Goal: Task Accomplishment & Management: Use online tool/utility

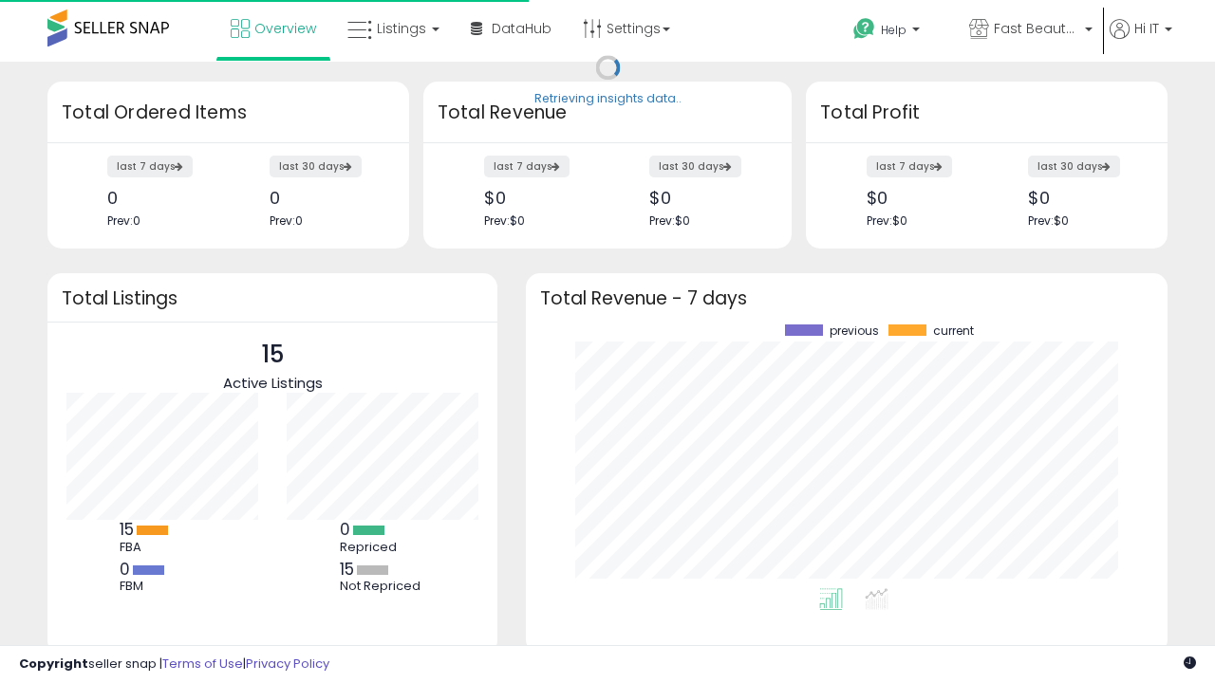
scroll to position [264, 604]
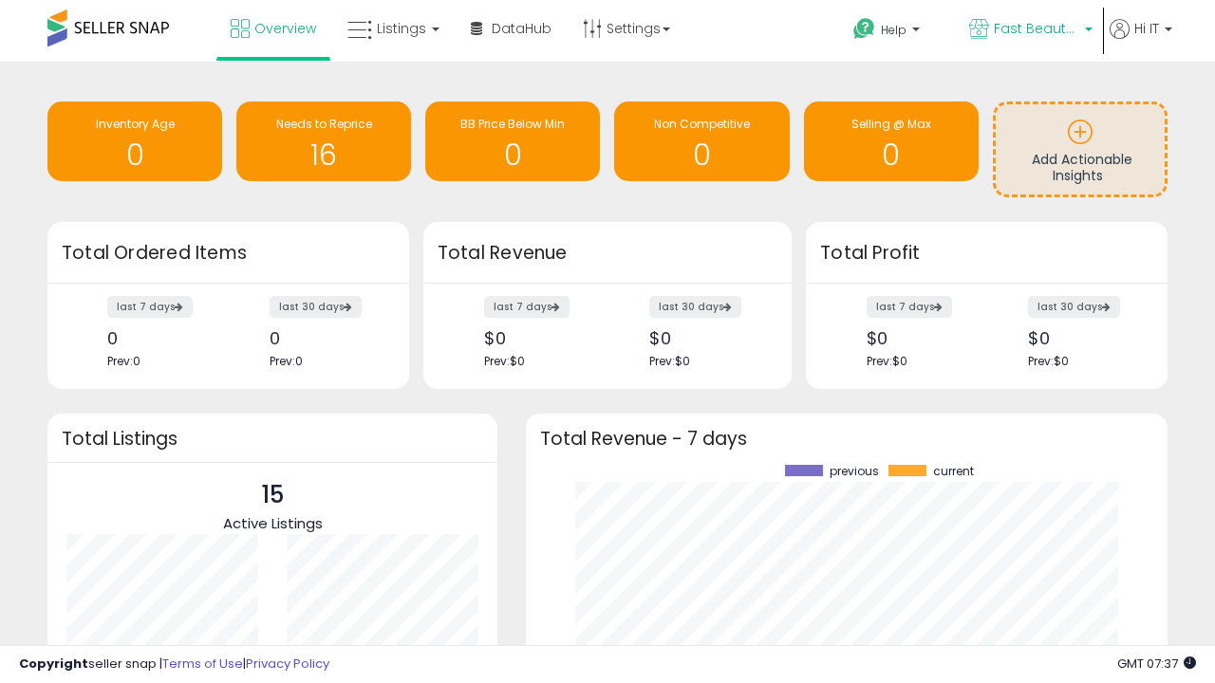
click at [1029, 30] on span "Fast Beauty ([GEOGRAPHIC_DATA])" at bounding box center [1036, 28] width 85 height 19
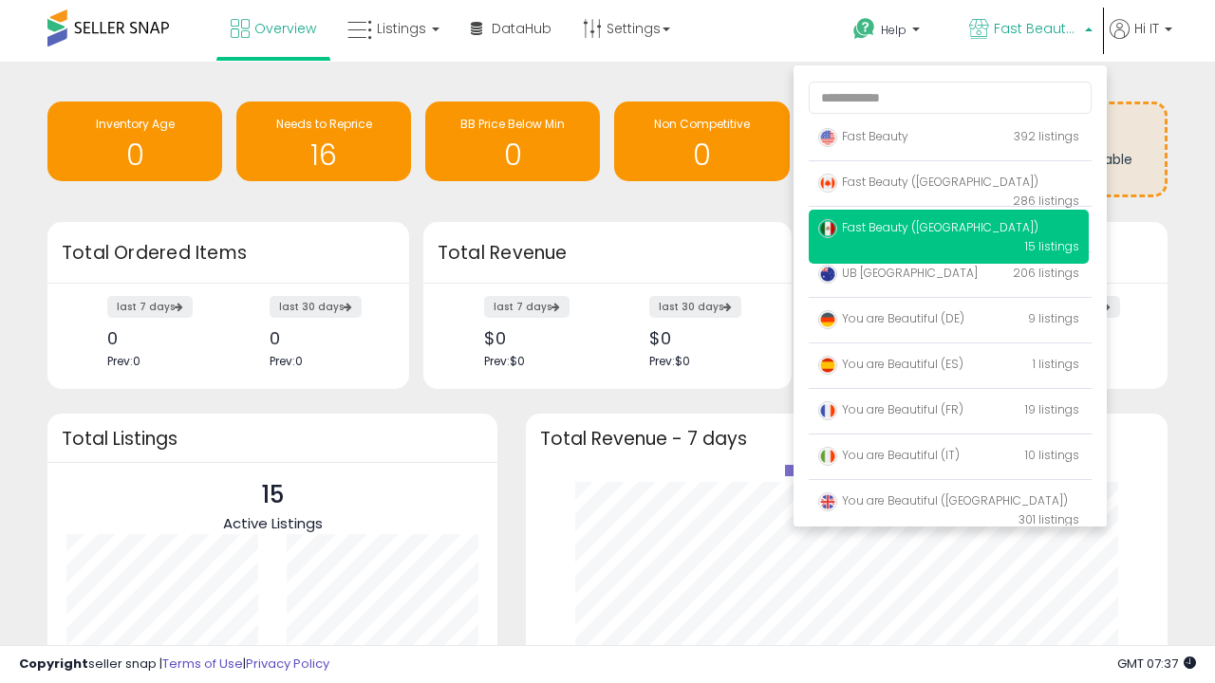
click at [948, 504] on span "You are Beautiful ([GEOGRAPHIC_DATA])" at bounding box center [943, 501] width 250 height 16
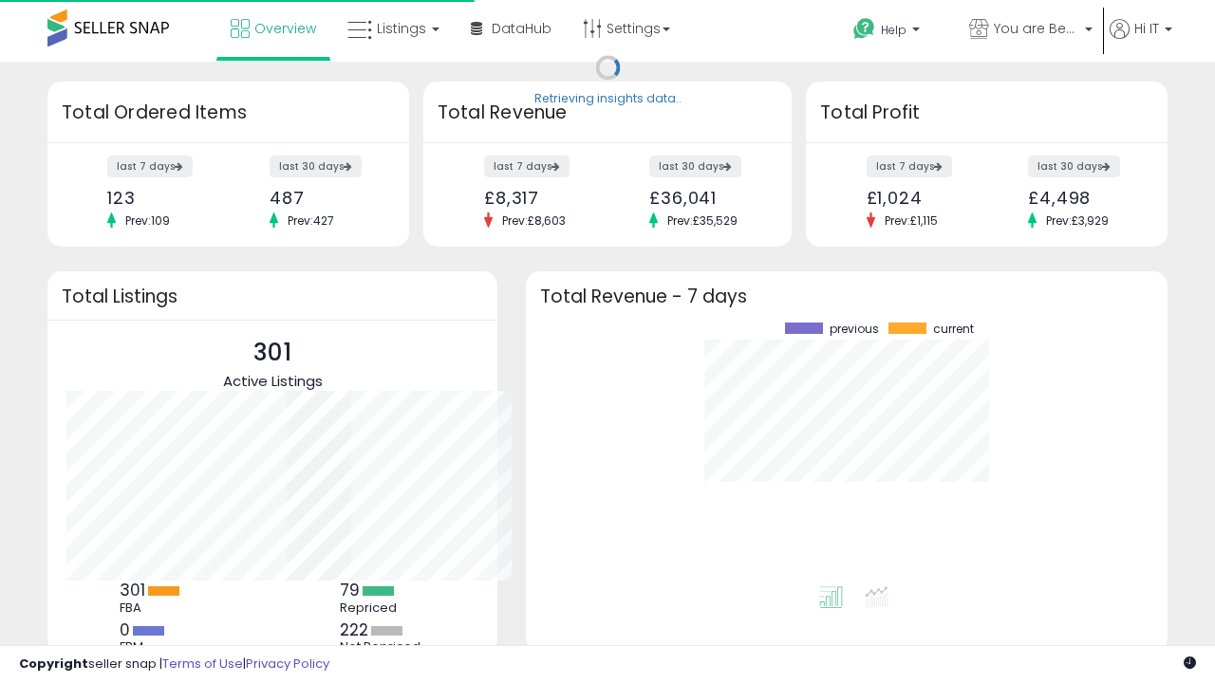
scroll to position [264, 604]
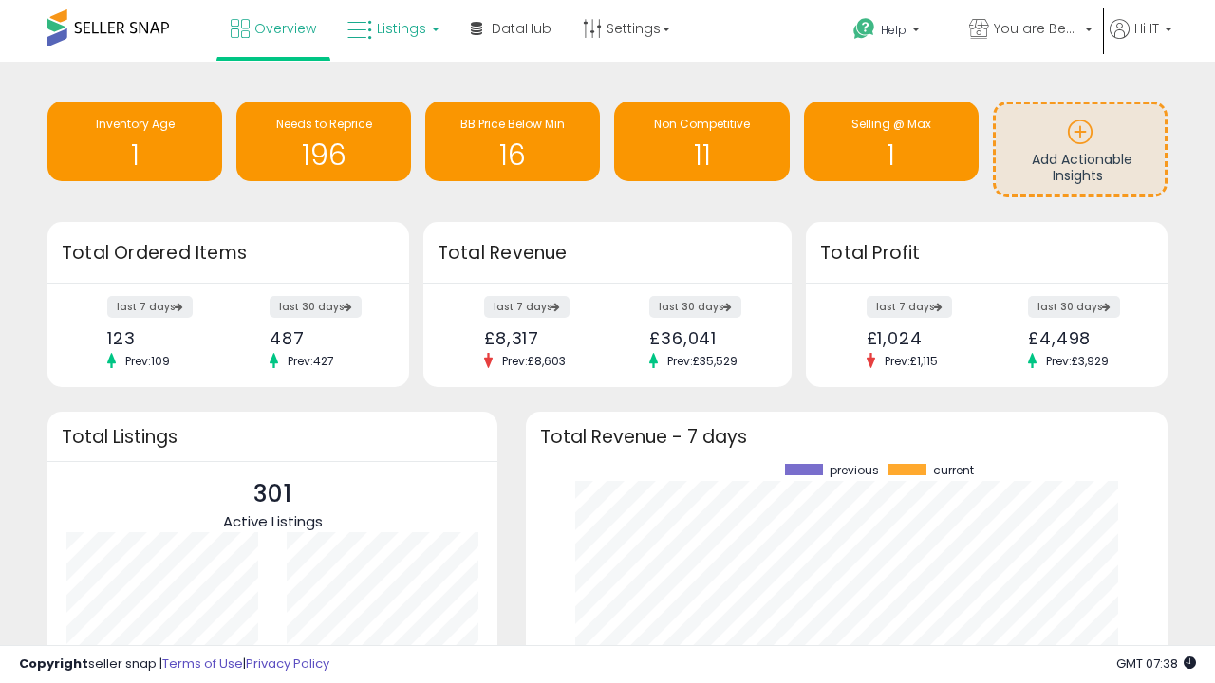
click at [391, 28] on span "Listings" at bounding box center [401, 28] width 49 height 19
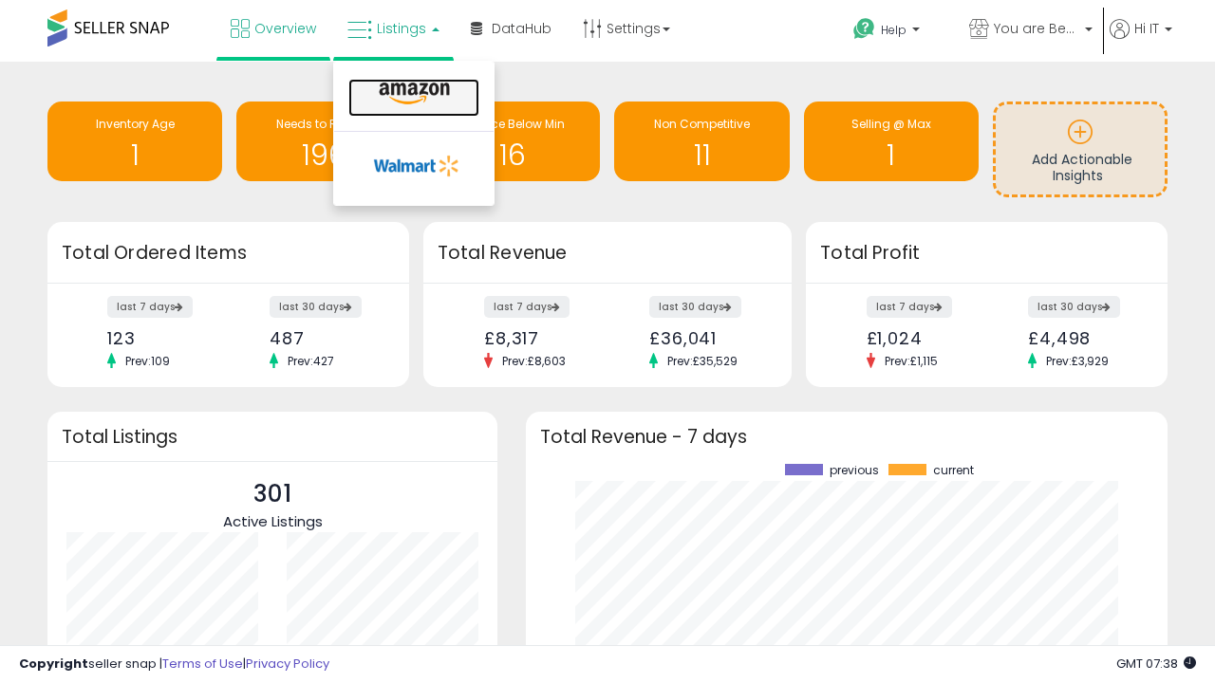
click at [412, 94] on icon at bounding box center [414, 94] width 83 height 25
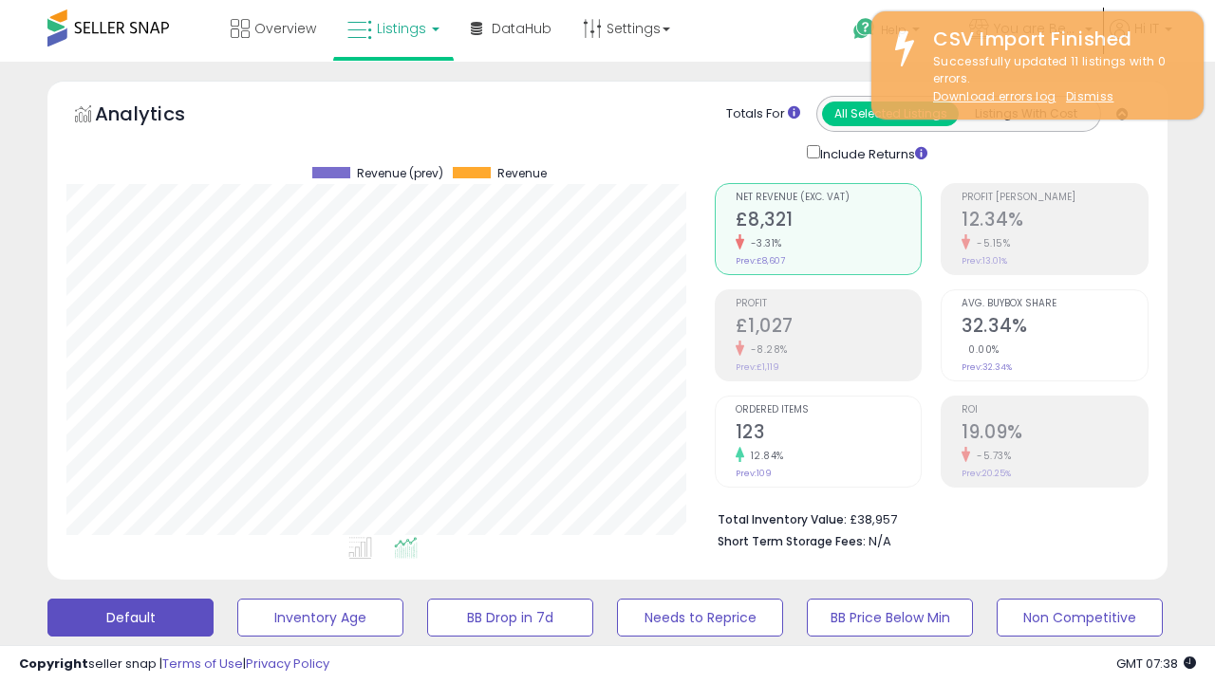
scroll to position [389, 647]
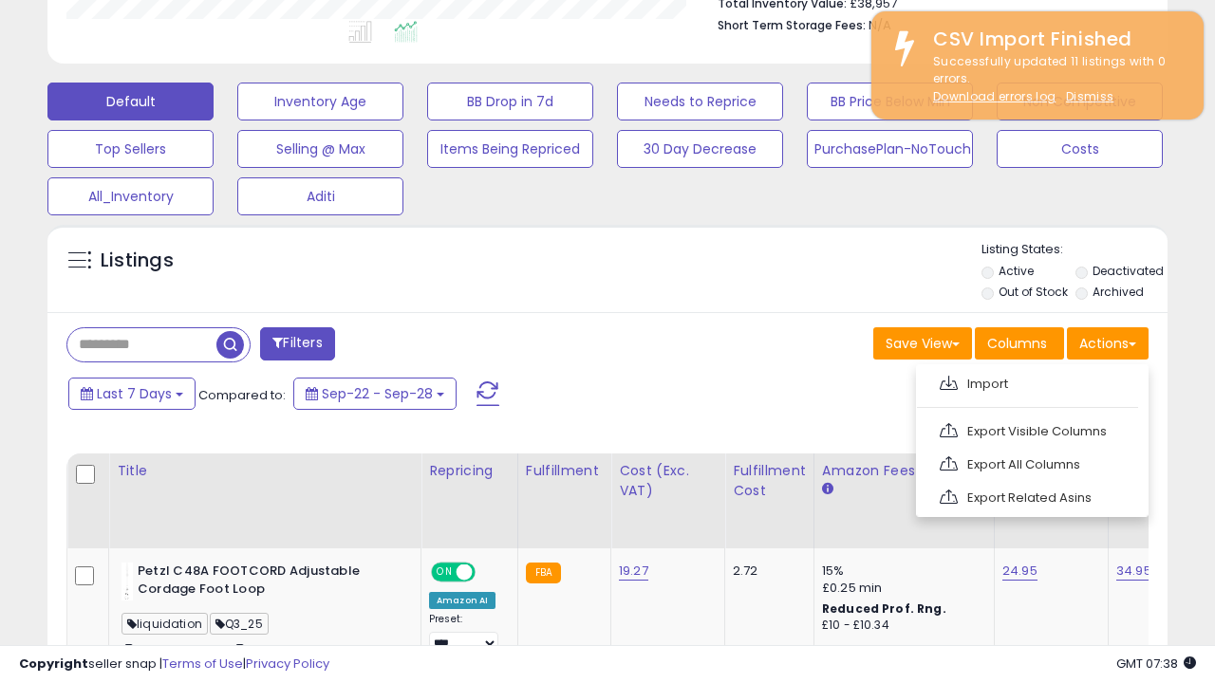
click at [948, 381] on span at bounding box center [948, 383] width 18 height 14
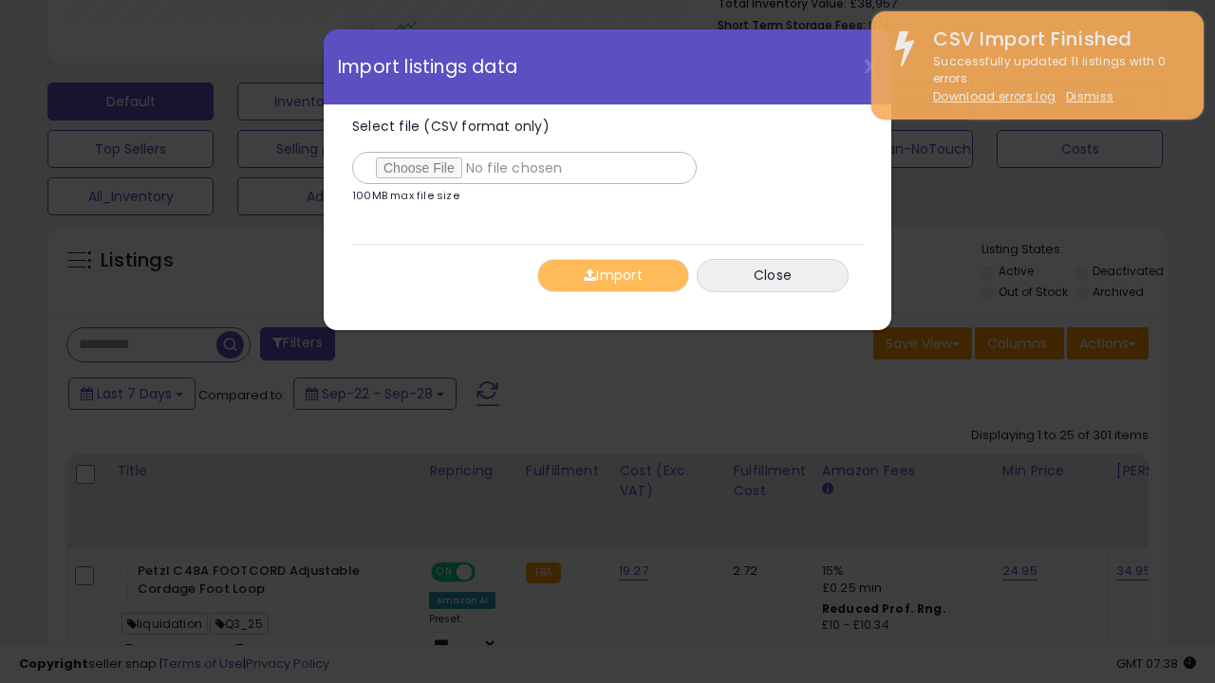
type input "**********"
click at [612, 275] on button "Import" at bounding box center [613, 275] width 152 height 33
